Goal: Task Accomplishment & Management: Complete application form

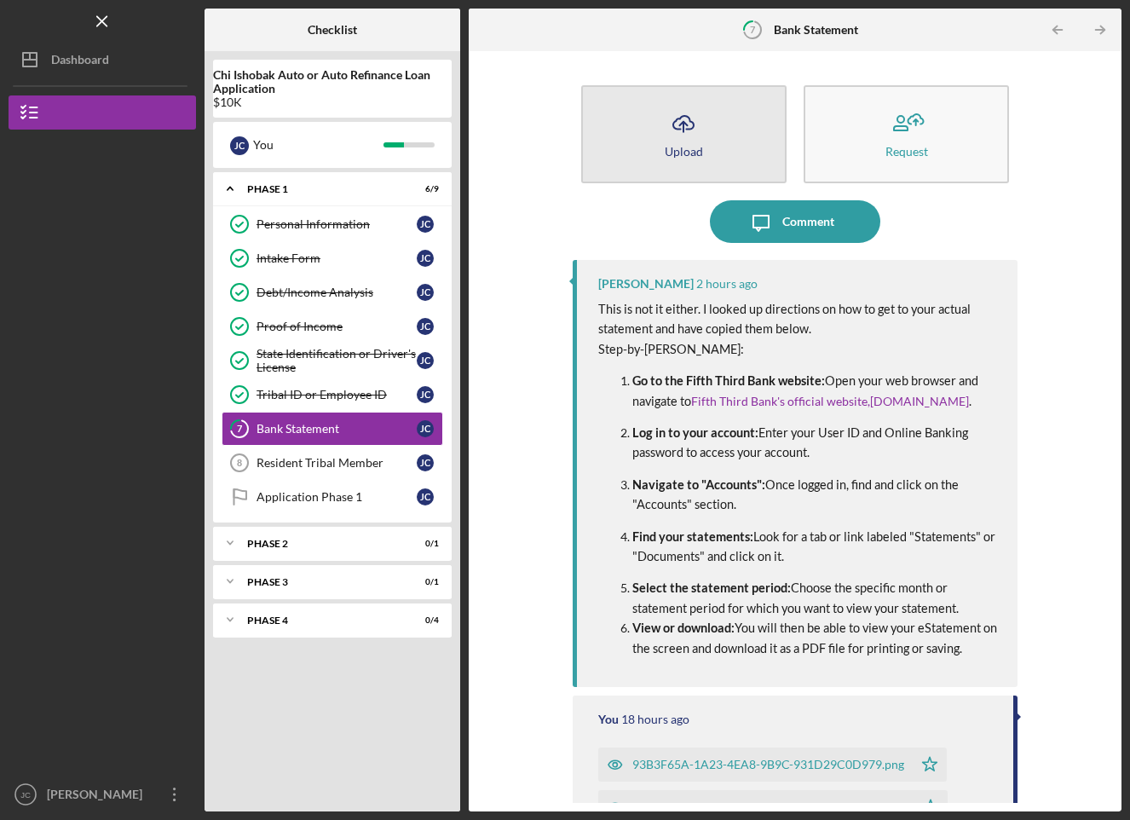
click at [753, 130] on button "Icon/Upload Upload" at bounding box center [683, 134] width 205 height 98
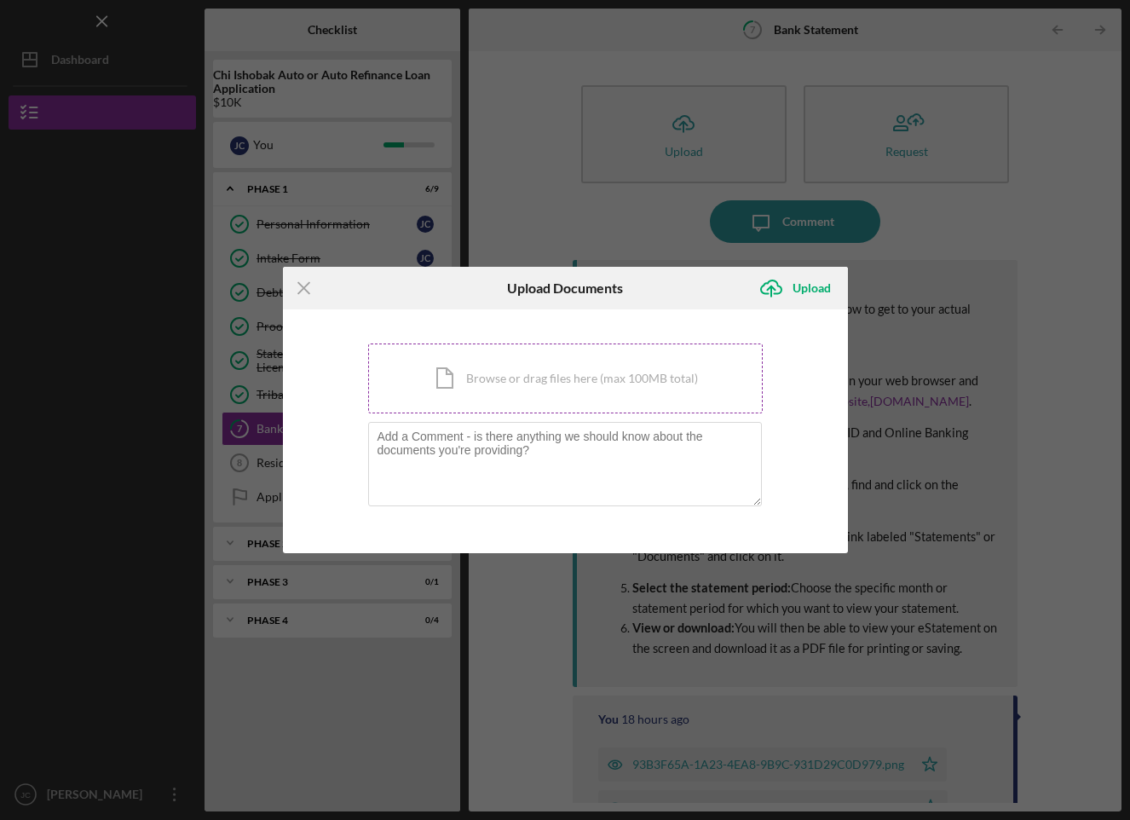
click at [569, 395] on div "Icon/Document Browse or drag files here (max 100MB total) Tap to choose files o…" at bounding box center [565, 379] width 395 height 70
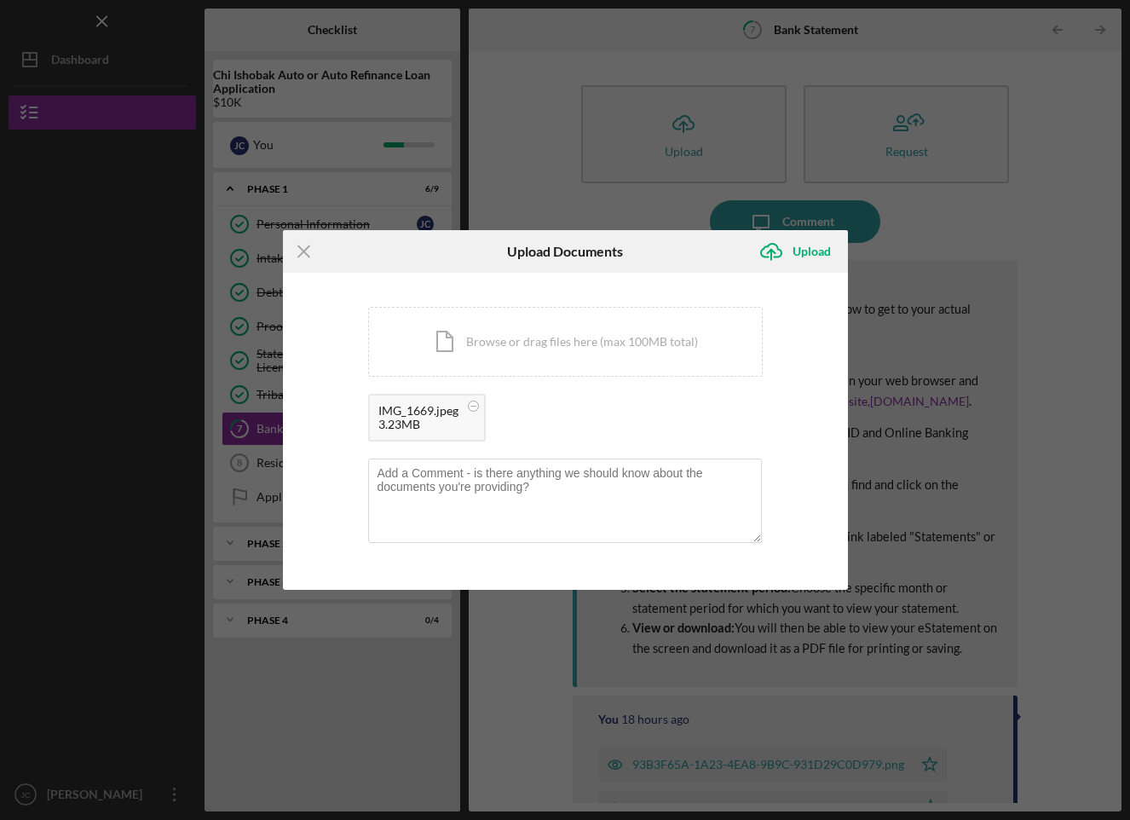
click at [416, 407] on div "IMG_1669.jpeg" at bounding box center [418, 411] width 80 height 14
click at [486, 348] on div "Icon/Document Browse or drag files here (max 100MB total) Tap to choose files o…" at bounding box center [565, 342] width 395 height 70
click at [800, 246] on div "Upload" at bounding box center [812, 251] width 38 height 34
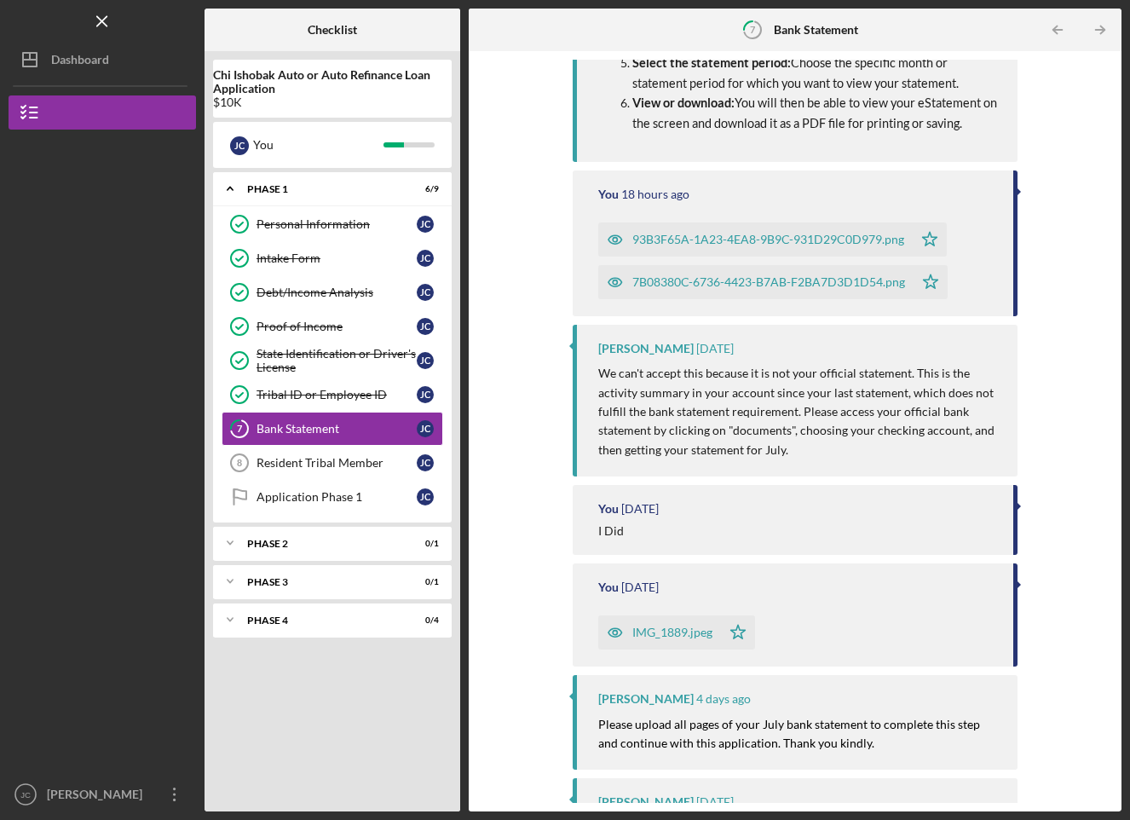
scroll to position [1111, 0]
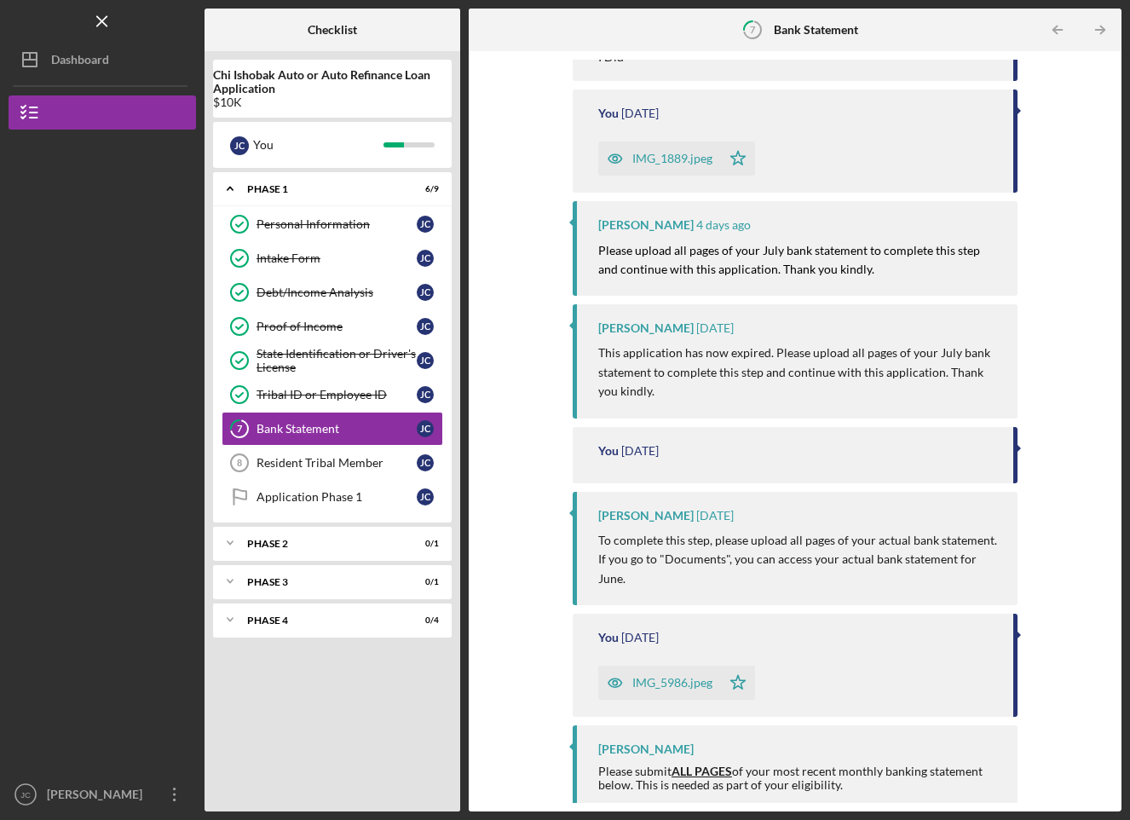
click at [673, 155] on div "IMG_1889.jpeg" at bounding box center [672, 159] width 80 height 14
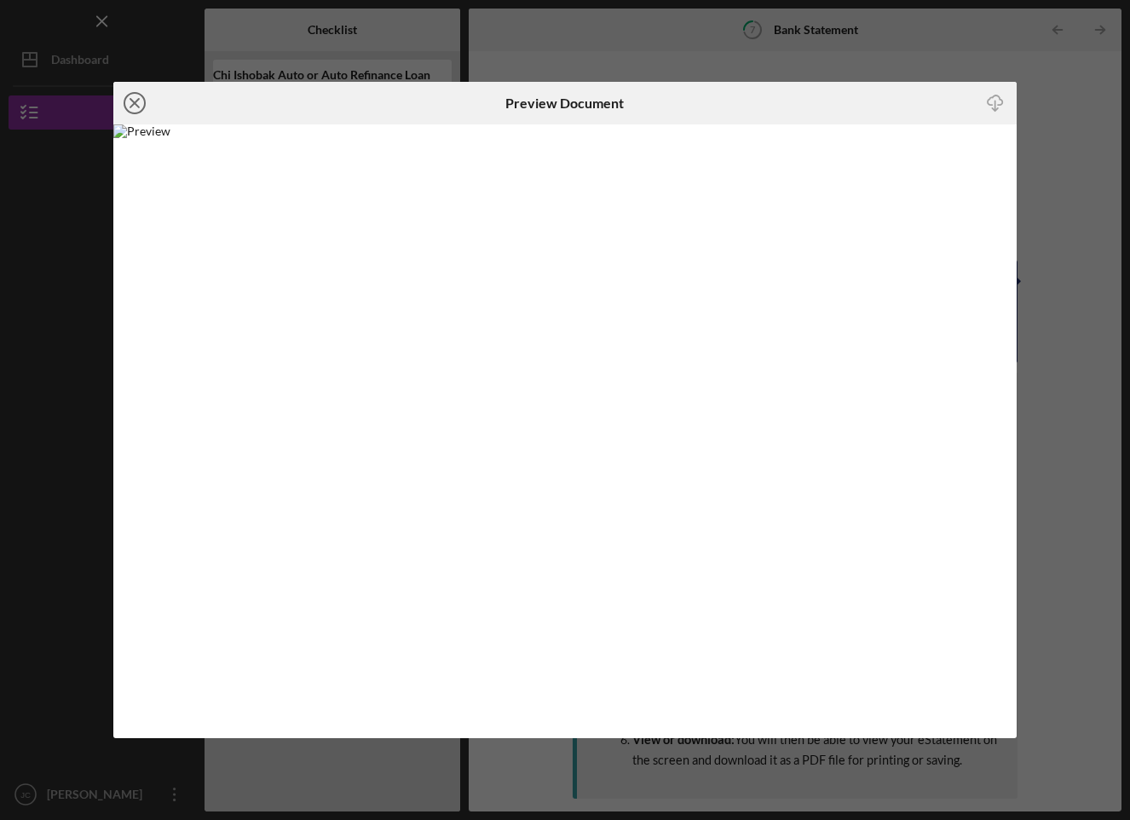
click at [136, 96] on icon "Icon/Close" at bounding box center [134, 103] width 43 height 43
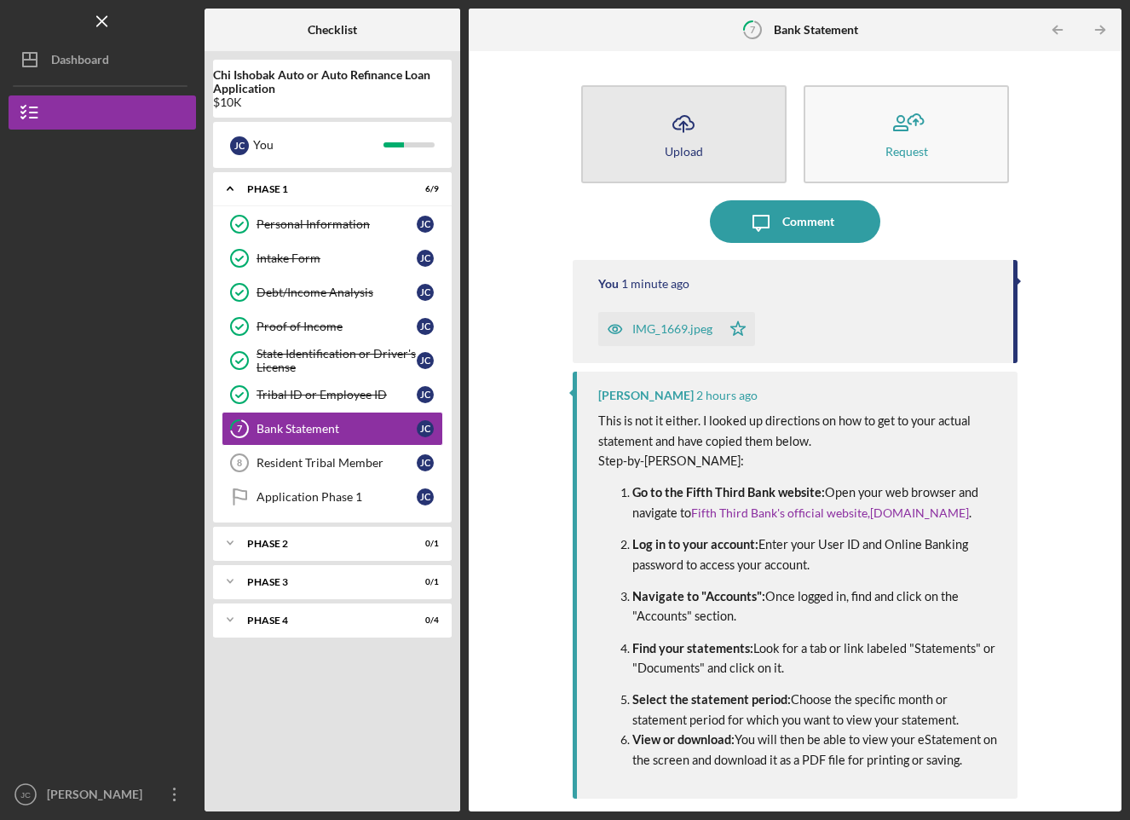
click at [724, 144] on button "Icon/Upload Upload" at bounding box center [683, 134] width 205 height 98
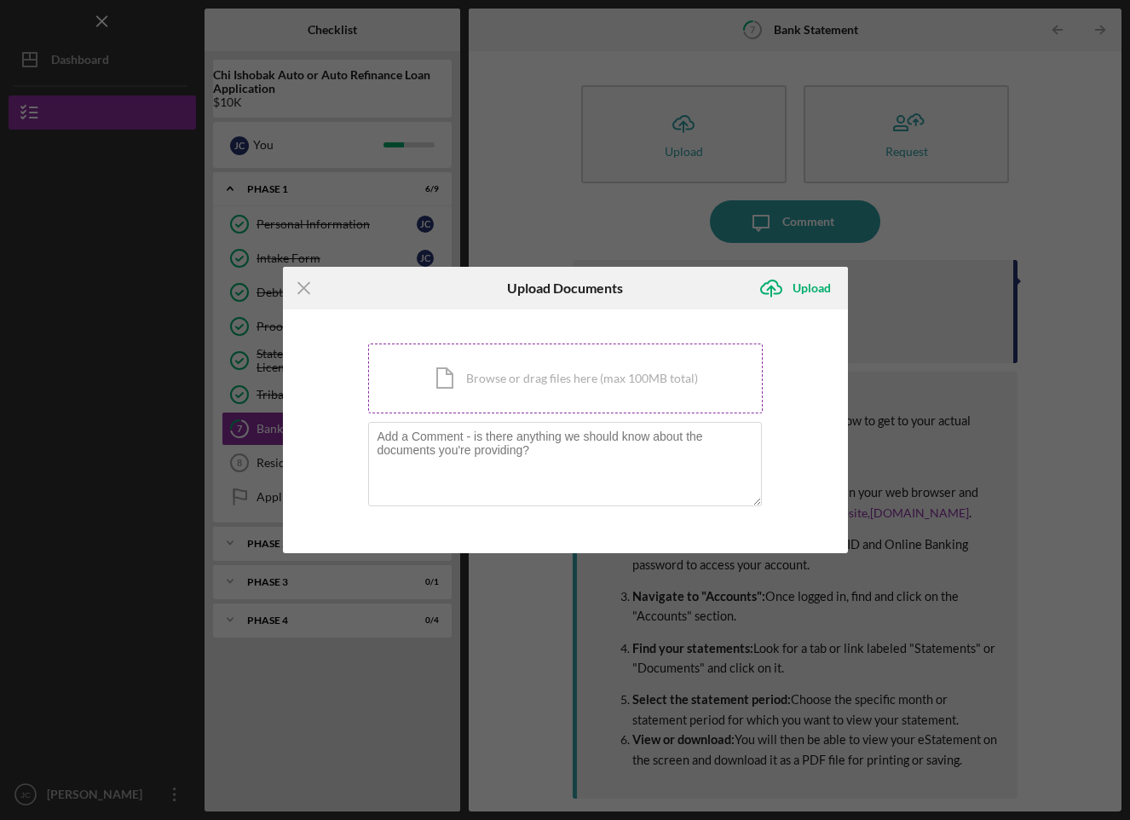
click at [631, 390] on div "Icon/Document Browse or drag files here (max 100MB total) Tap to choose files o…" at bounding box center [565, 379] width 395 height 70
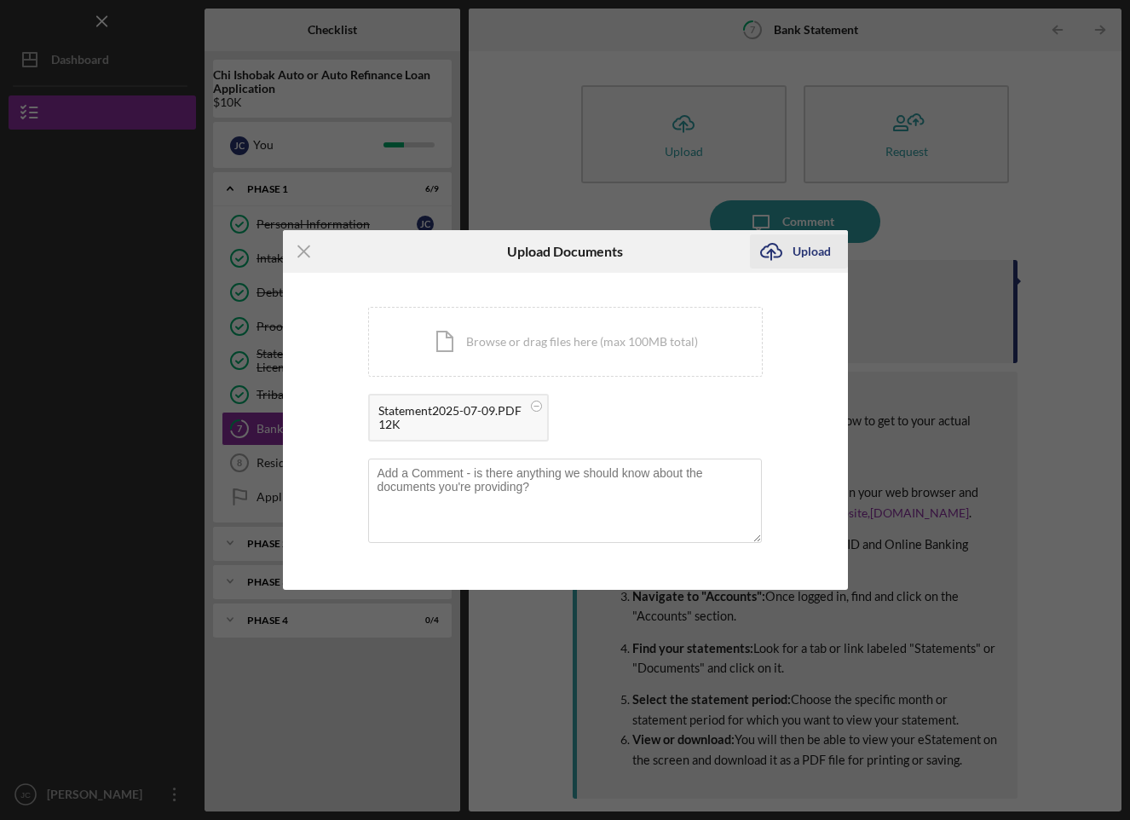
click at [817, 257] on div "Upload" at bounding box center [812, 251] width 38 height 34
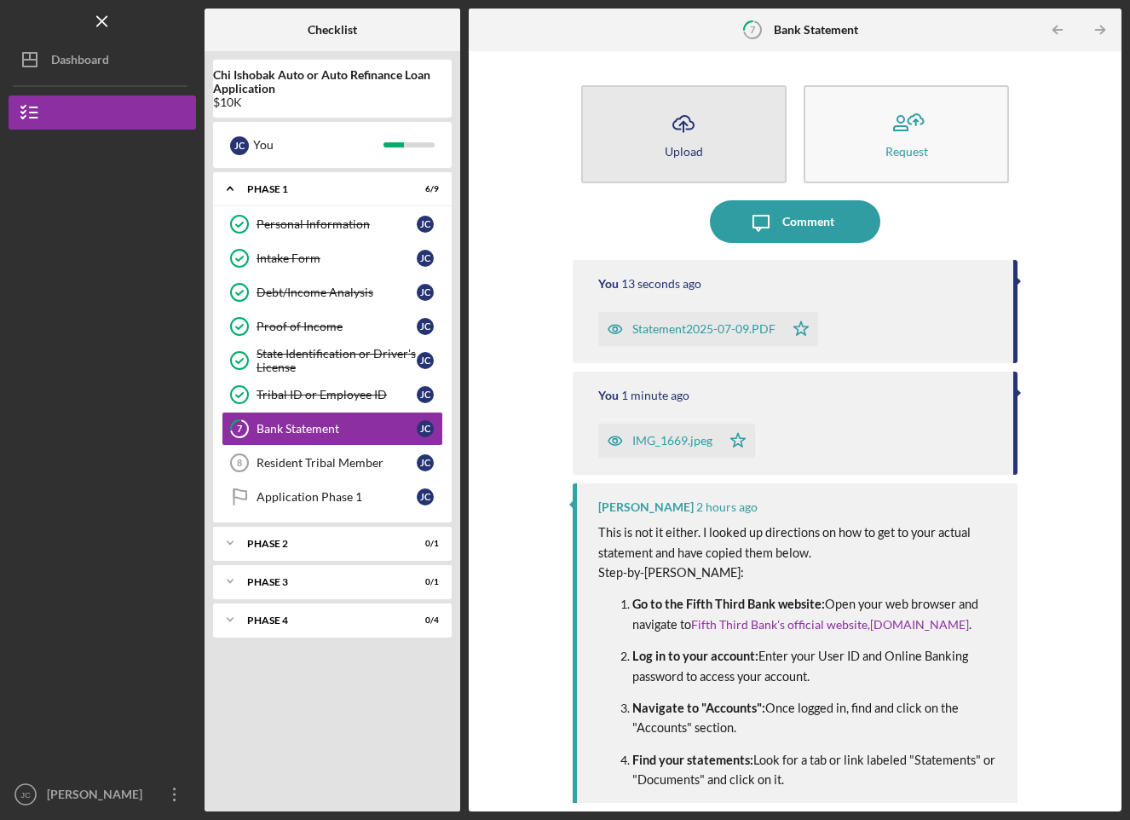
click at [604, 119] on button "Icon/Upload Upload" at bounding box center [683, 134] width 205 height 98
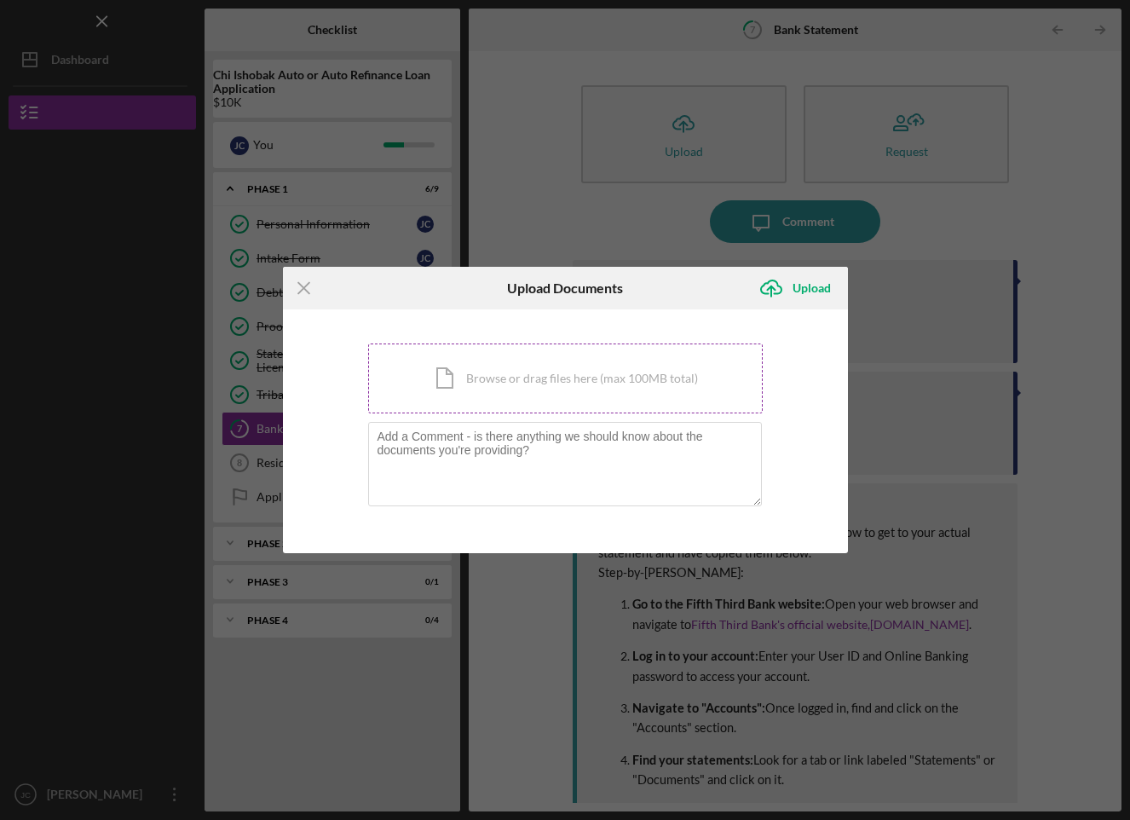
click at [669, 399] on div "Icon/Document Browse or drag files here (max 100MB total) Tap to choose files o…" at bounding box center [565, 379] width 395 height 70
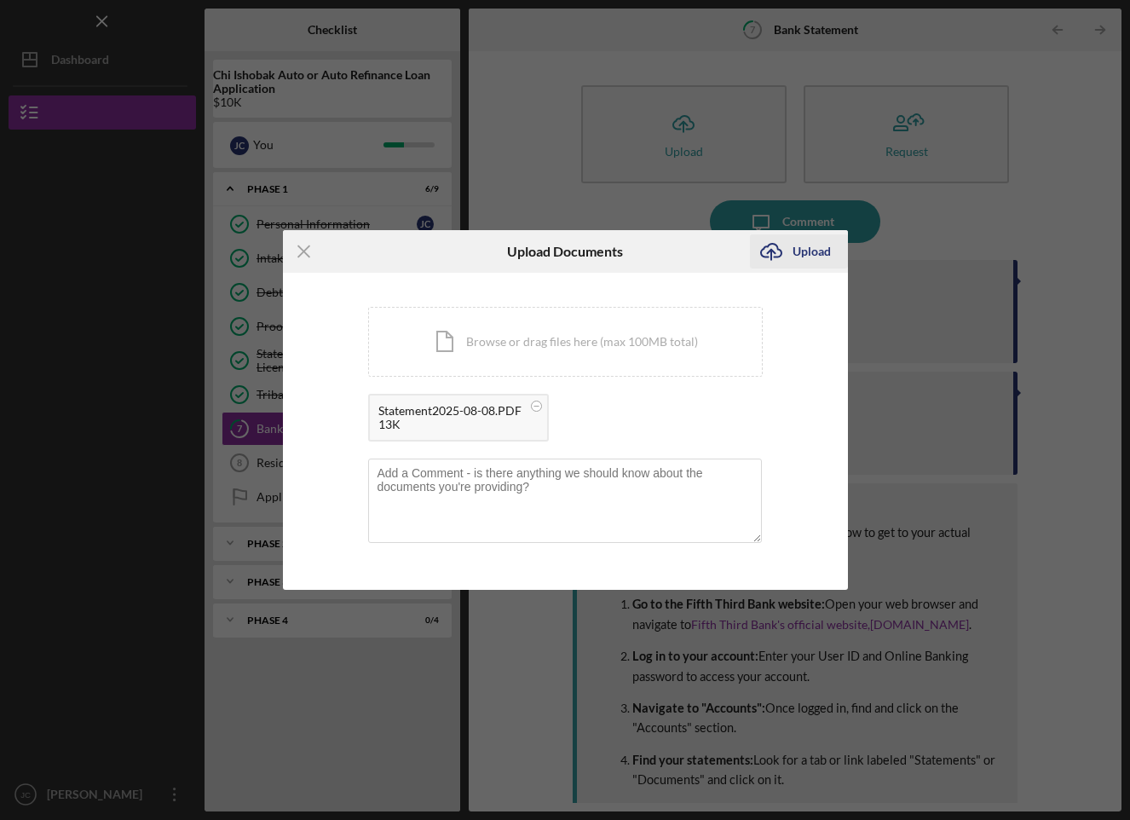
click at [788, 255] on icon "Icon/Upload" at bounding box center [771, 251] width 43 height 43
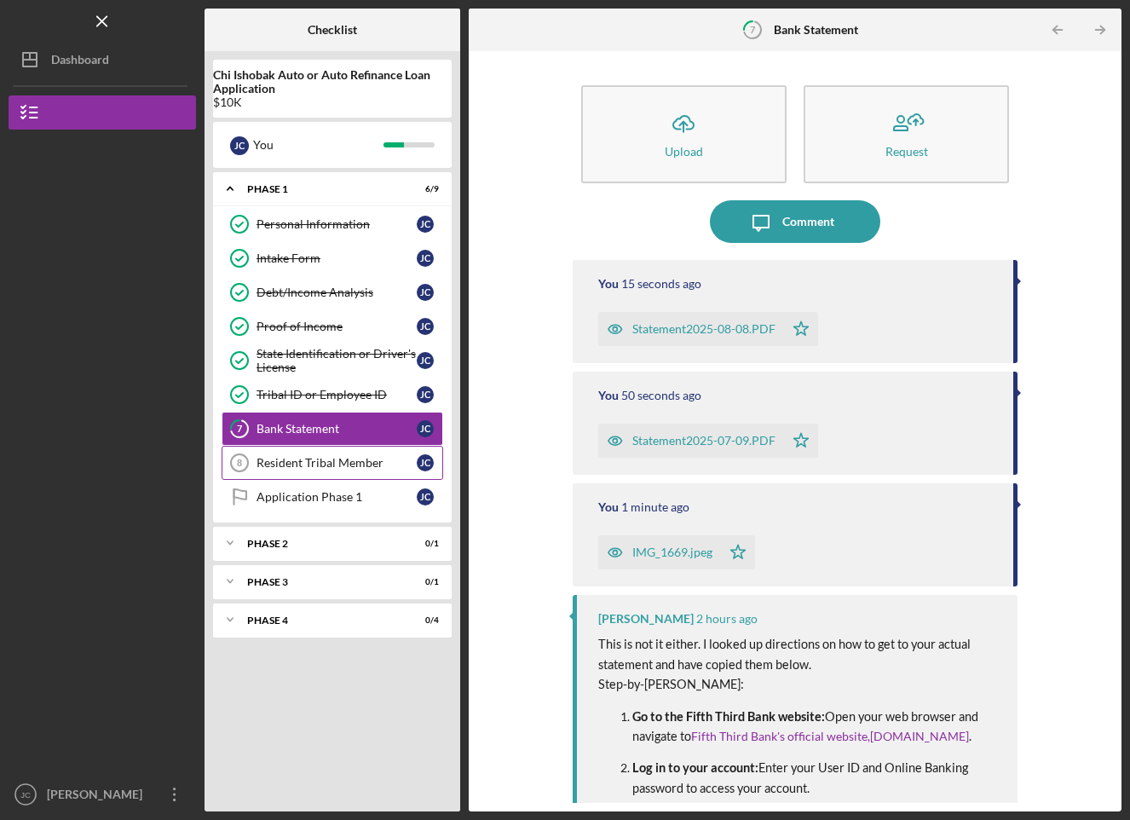
click at [357, 454] on link "Resident Tribal Member 8 Resident Tribal Member [PERSON_NAME]" at bounding box center [333, 463] width 222 height 34
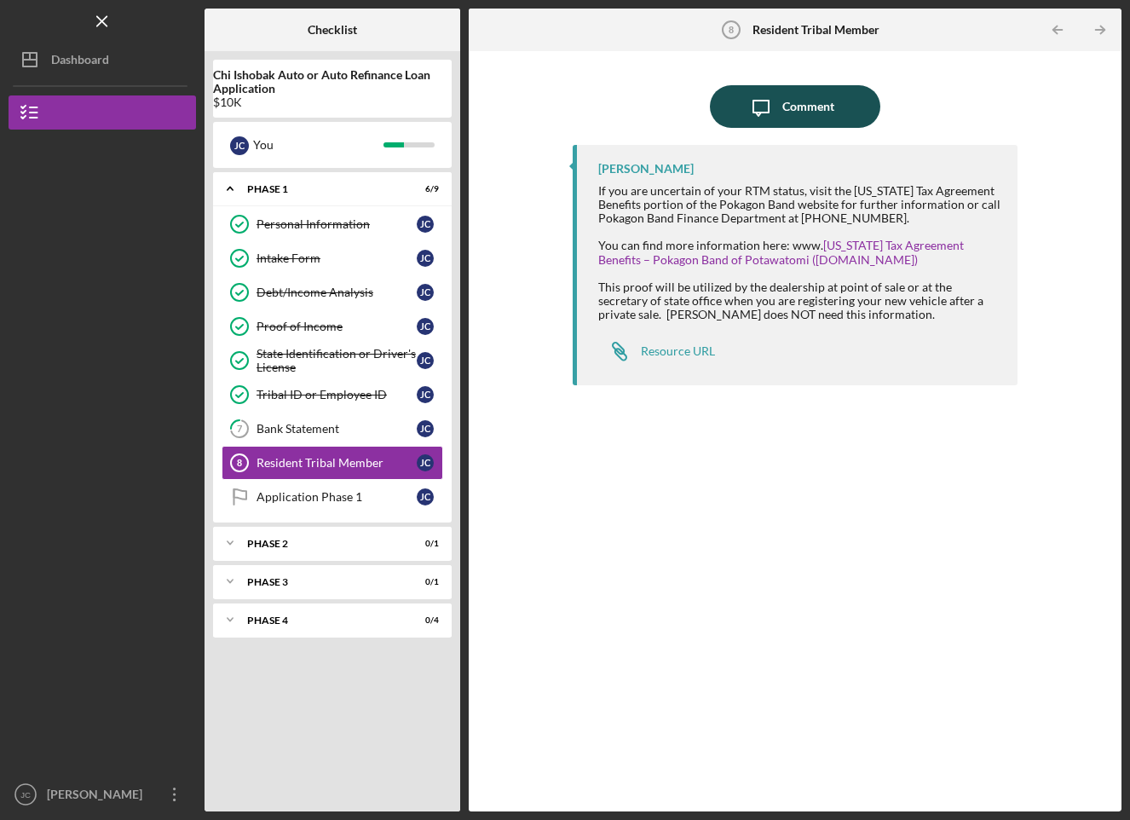
click at [816, 107] on div "Comment" at bounding box center [809, 106] width 52 height 43
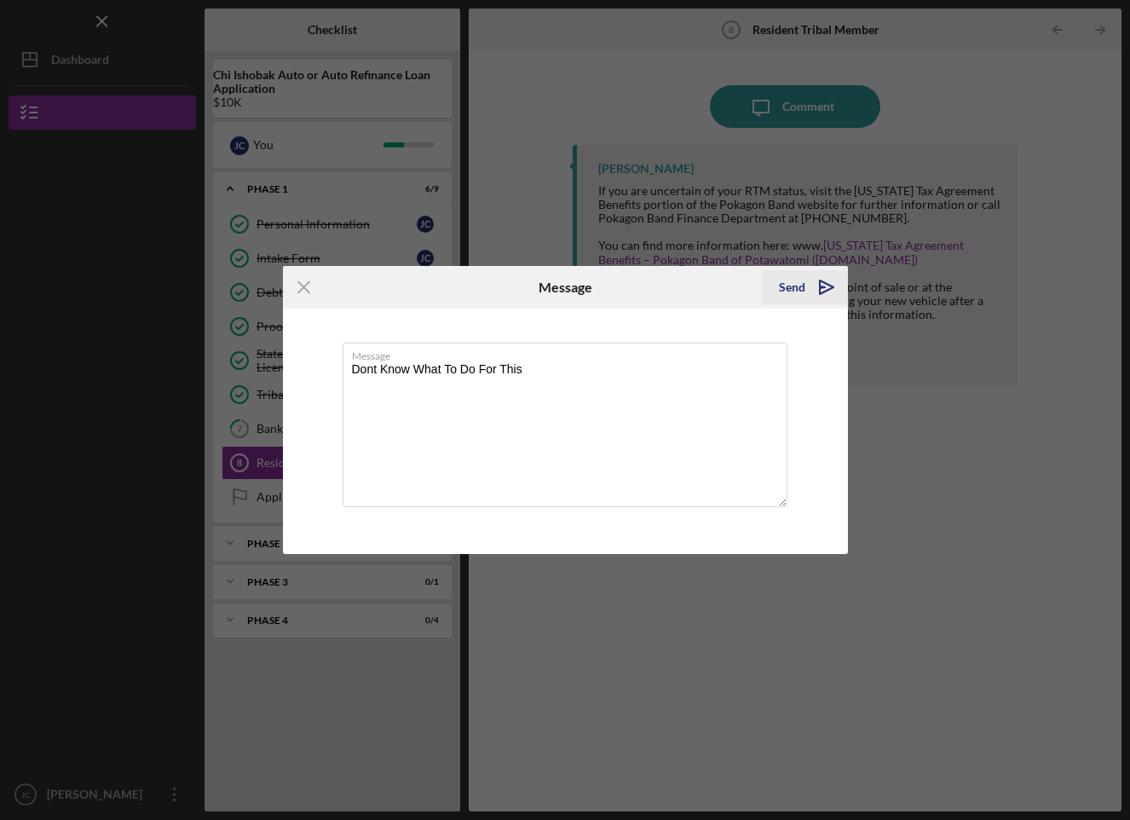
type textarea "Dont Know What To Do For This"
click at [824, 287] on polygon "submit" at bounding box center [822, 287] width 5 height 2
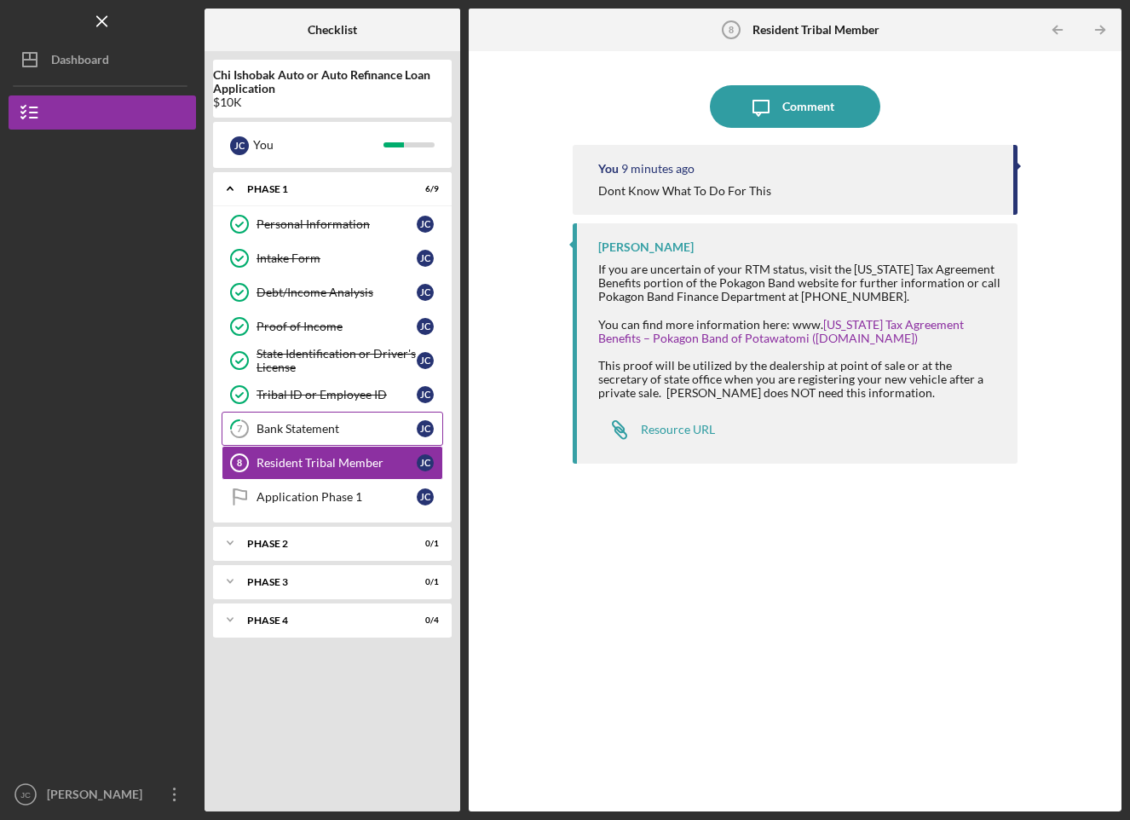
click at [297, 419] on link "7 Bank Statement [PERSON_NAME]" at bounding box center [333, 429] width 222 height 34
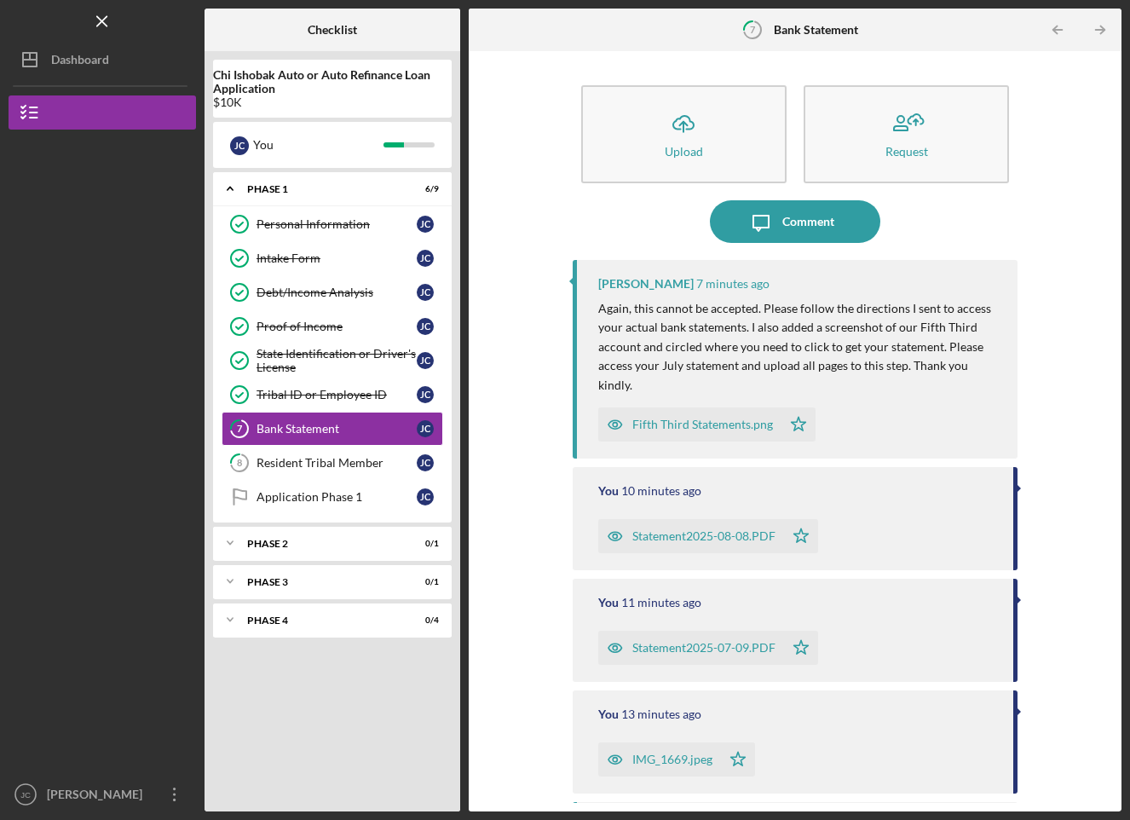
click at [737, 420] on div "Fifth Third Statements.png" at bounding box center [702, 425] width 141 height 14
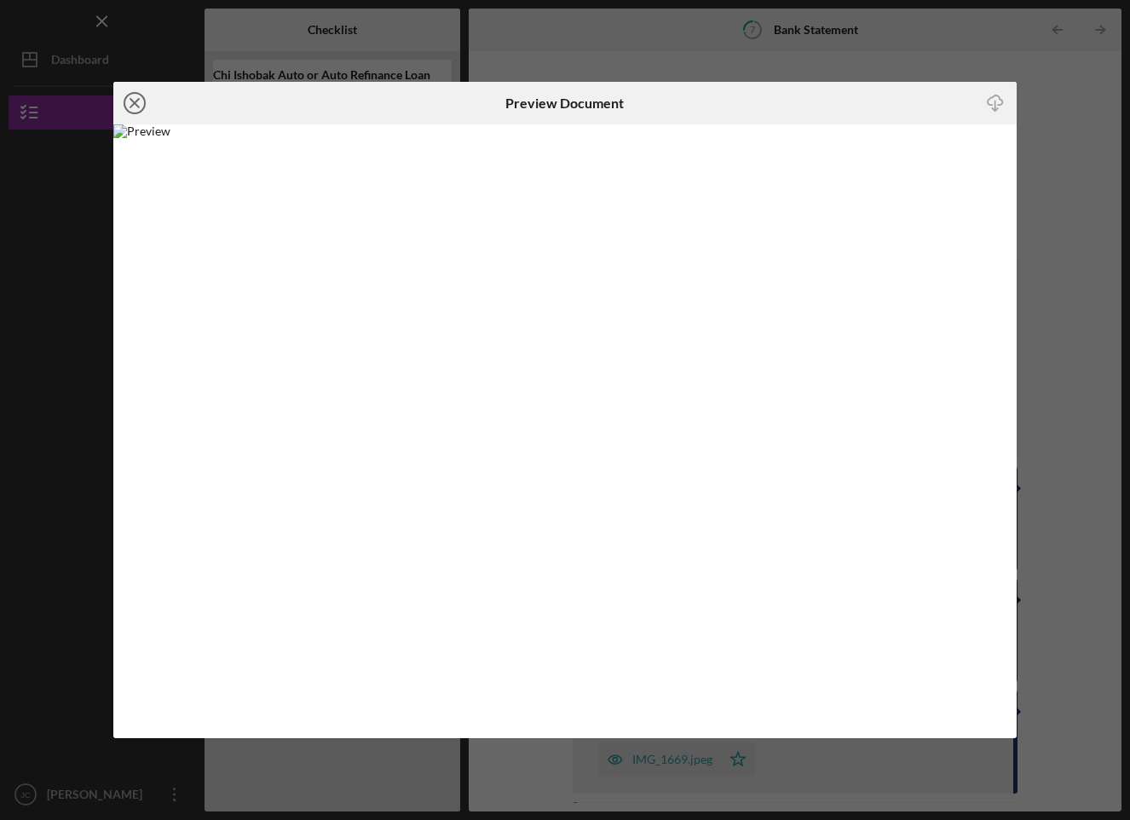
click at [126, 102] on icon "Icon/Close" at bounding box center [134, 103] width 43 height 43
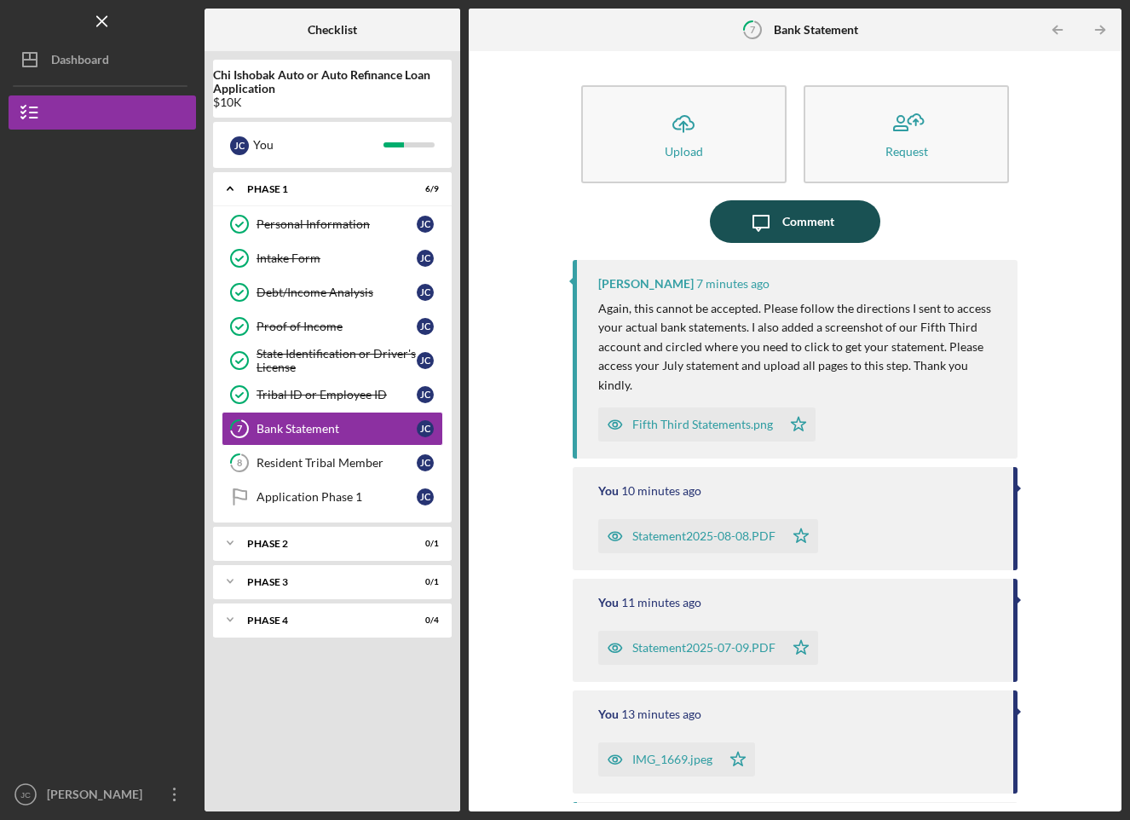
click at [768, 208] on icon "Icon/Message" at bounding box center [761, 221] width 43 height 43
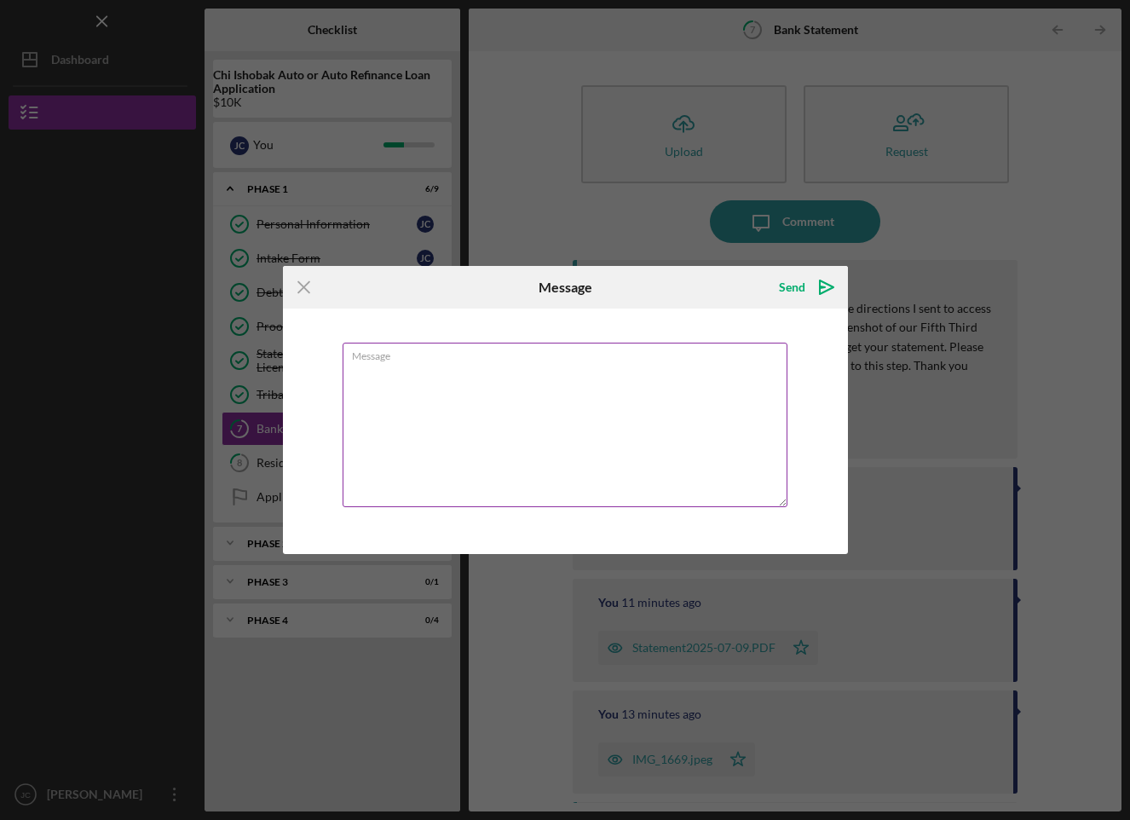
click at [673, 393] on textarea "Message" at bounding box center [565, 425] width 445 height 165
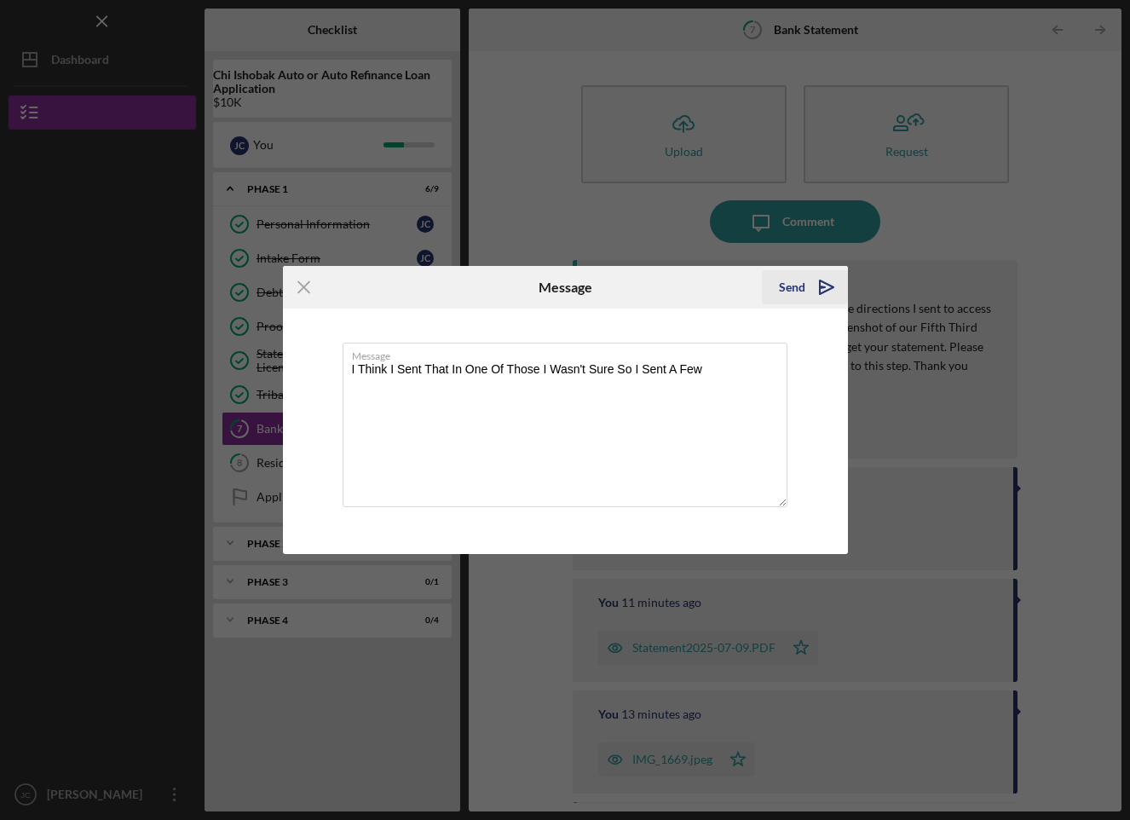
type textarea "I Think I Sent That In One Of Those I Wasn't Sure So I Sent A Few"
click at [821, 282] on icon "Icon/icon-invite-send" at bounding box center [827, 287] width 43 height 43
